Goal: Browse casually

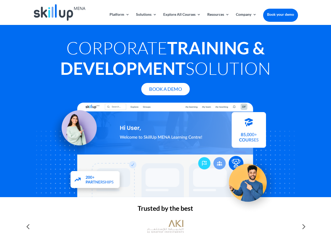
click at [165, 126] on div at bounding box center [165, 149] width 265 height 94
click at [146, 19] on link "Solutions" at bounding box center [146, 19] width 21 height 12
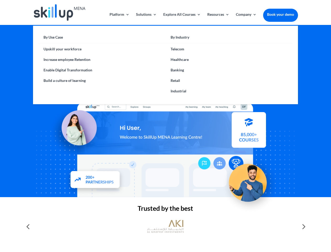
click at [182, 19] on link "Explore All Courses" at bounding box center [181, 19] width 37 height 12
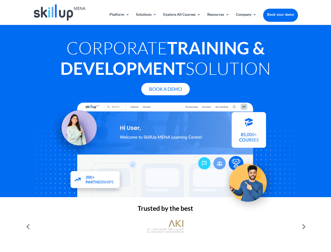
click at [218, 19] on link "Resources" at bounding box center [218, 19] width 22 height 12
click at [246, 19] on link "Company" at bounding box center [246, 19] width 21 height 12
click at [165, 226] on img at bounding box center [165, 226] width 37 height 18
